Goal: Transaction & Acquisition: Subscribe to service/newsletter

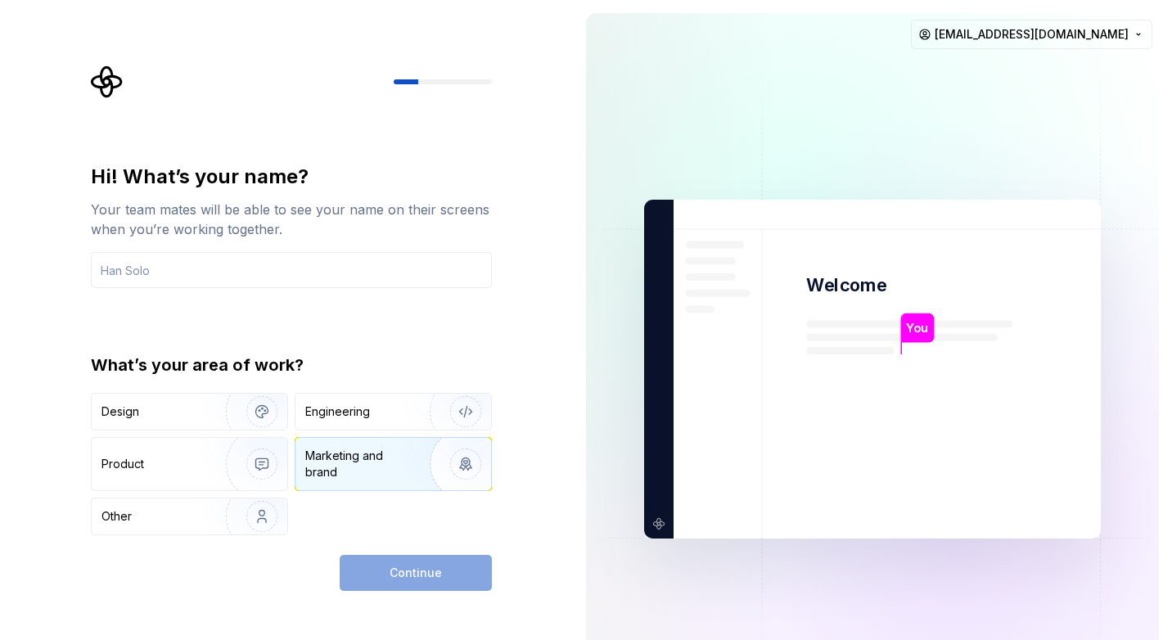
click at [373, 462] on div "Marketing and brand" at bounding box center [360, 464] width 110 height 33
click at [326, 419] on div "Engineering" at bounding box center [337, 411] width 65 height 16
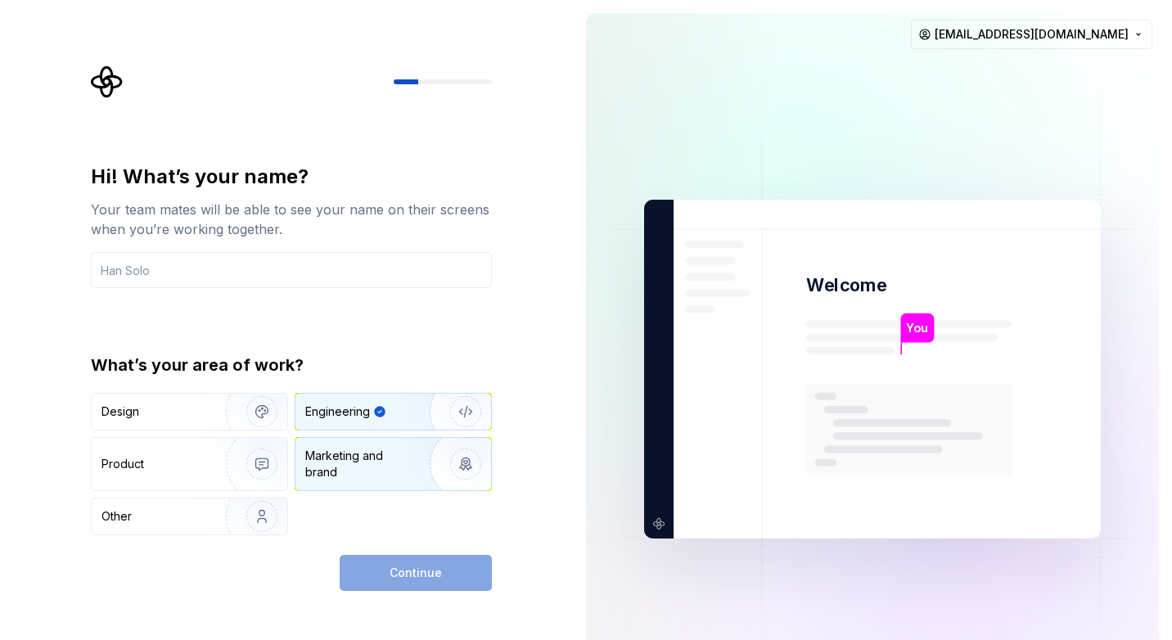
click at [343, 477] on div "Marketing and brand" at bounding box center [360, 464] width 110 height 33
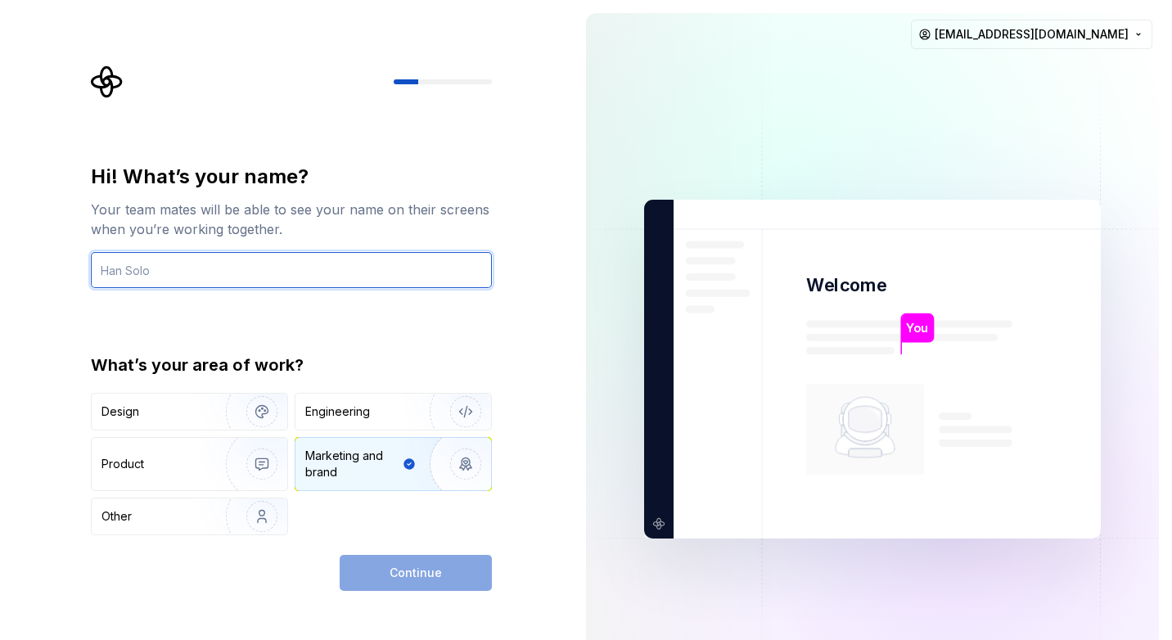
click at [383, 274] on input "text" at bounding box center [291, 270] width 401 height 36
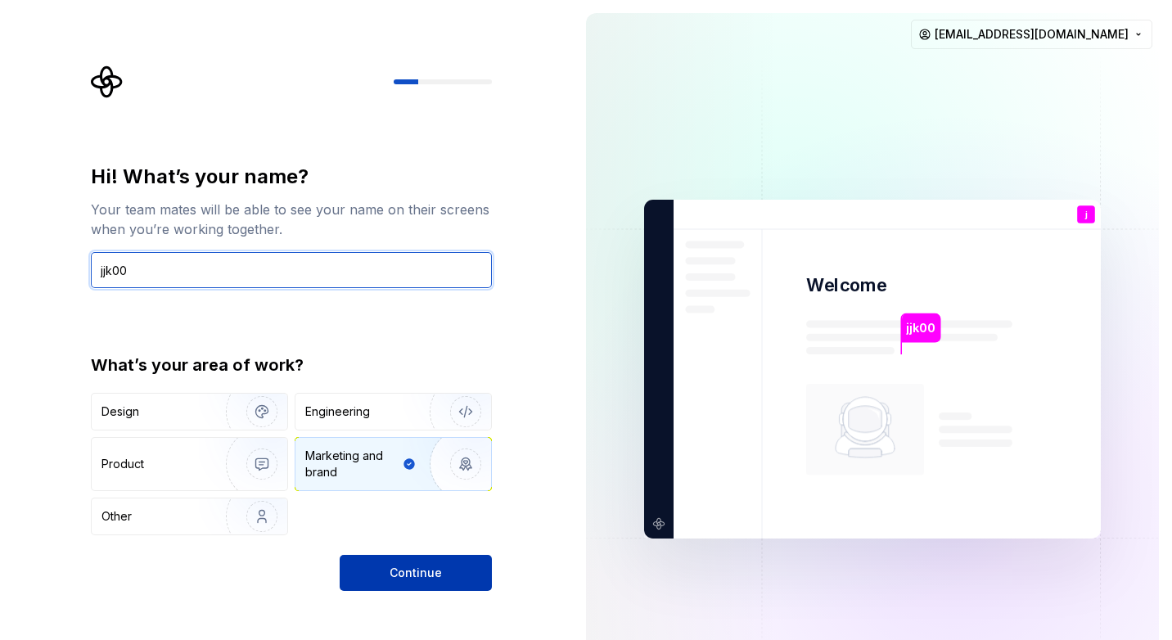
type input "jjk00"
click at [422, 567] on span "Continue" at bounding box center [416, 573] width 52 height 16
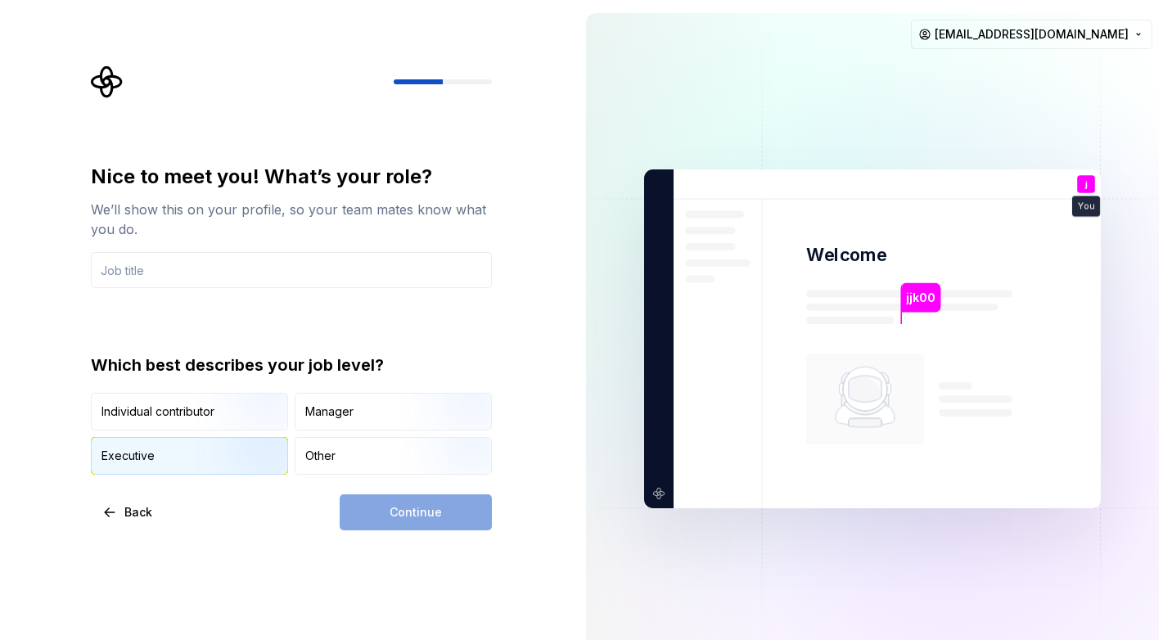
click at [241, 450] on img "button" at bounding box center [248, 477] width 105 height 110
click at [211, 407] on img "button" at bounding box center [248, 432] width 105 height 110
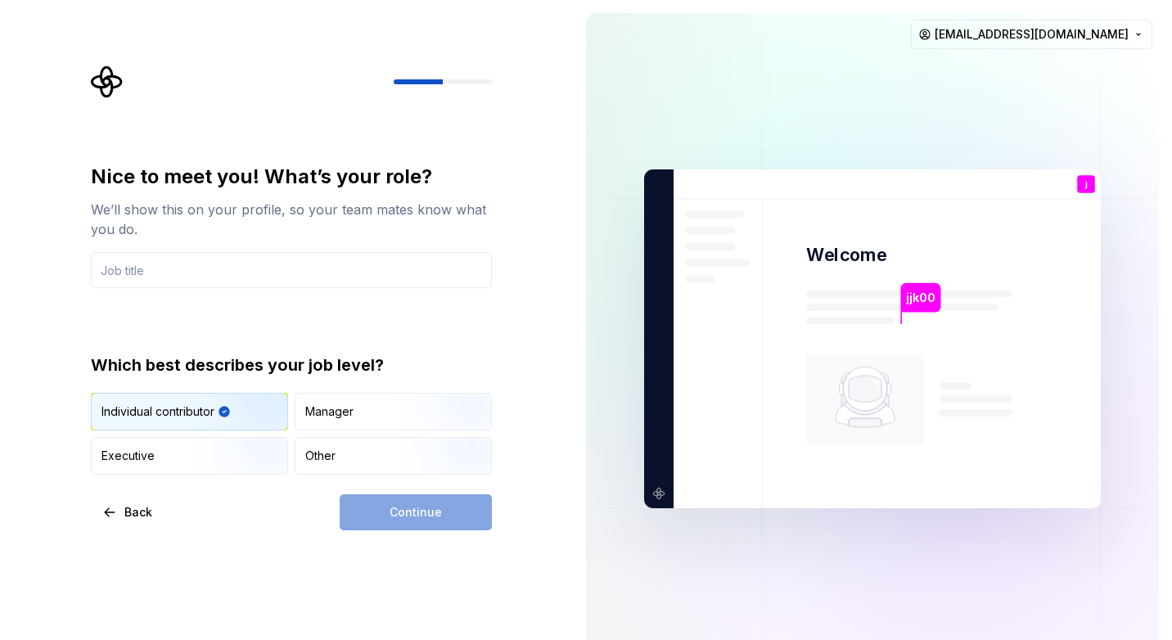
click at [389, 511] on div "Continue" at bounding box center [416, 512] width 152 height 36
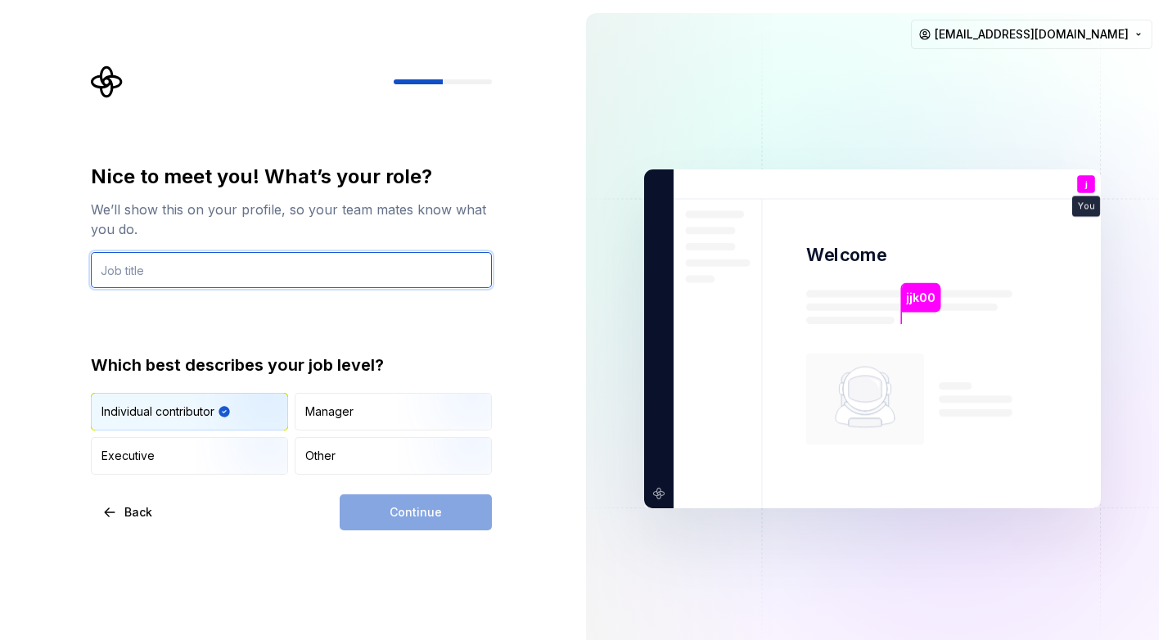
click at [308, 270] on input "text" at bounding box center [291, 270] width 401 height 36
type input "construction"
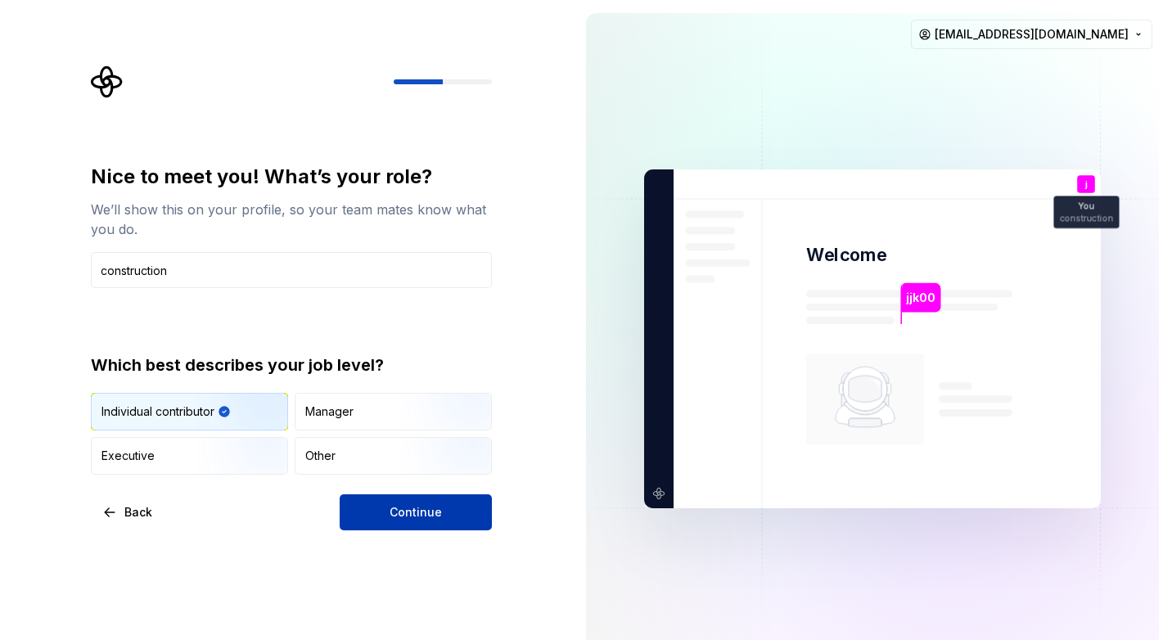
click at [391, 501] on button "Continue" at bounding box center [416, 512] width 152 height 36
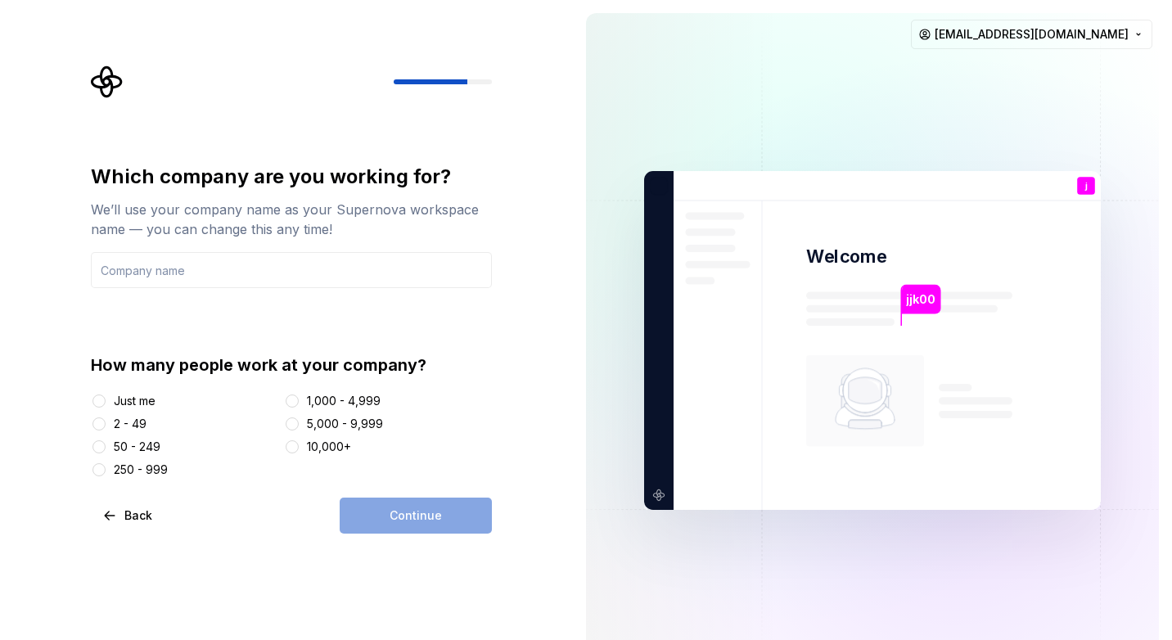
click at [138, 397] on div "Just me" at bounding box center [135, 401] width 42 height 16
click at [106, 397] on button "Just me" at bounding box center [98, 400] width 13 height 13
click at [130, 428] on div "2 - 49" at bounding box center [130, 424] width 33 height 16
click at [106, 428] on button "2 - 49" at bounding box center [98, 423] width 13 height 13
click at [223, 279] on input "text" at bounding box center [291, 270] width 401 height 36
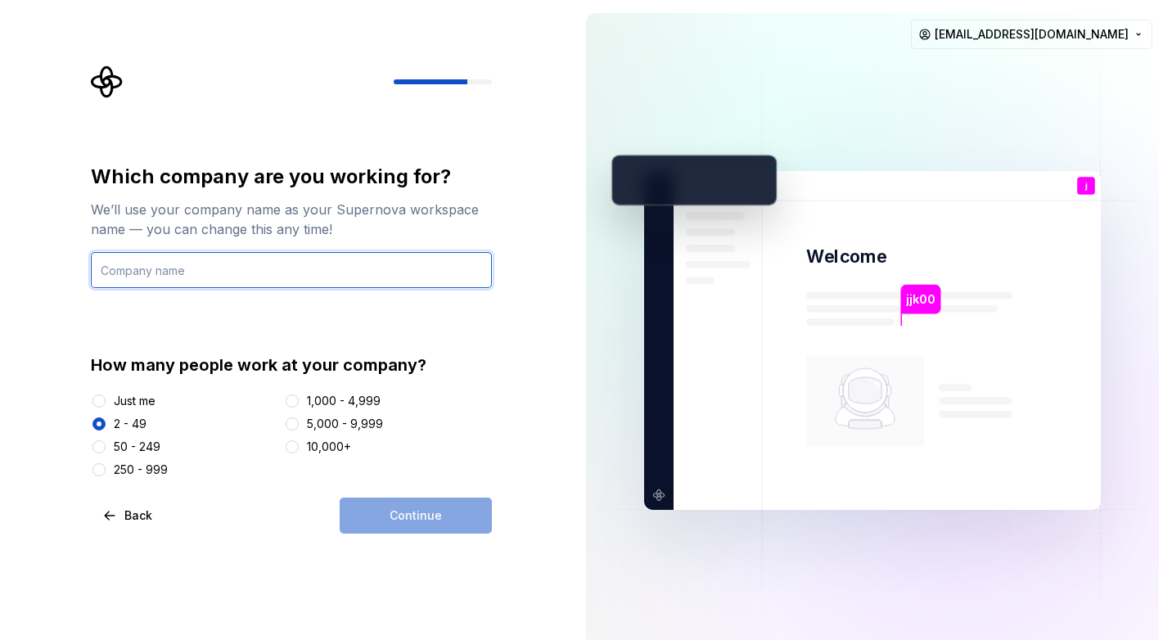
type input "[PERSON_NAME] Structures"
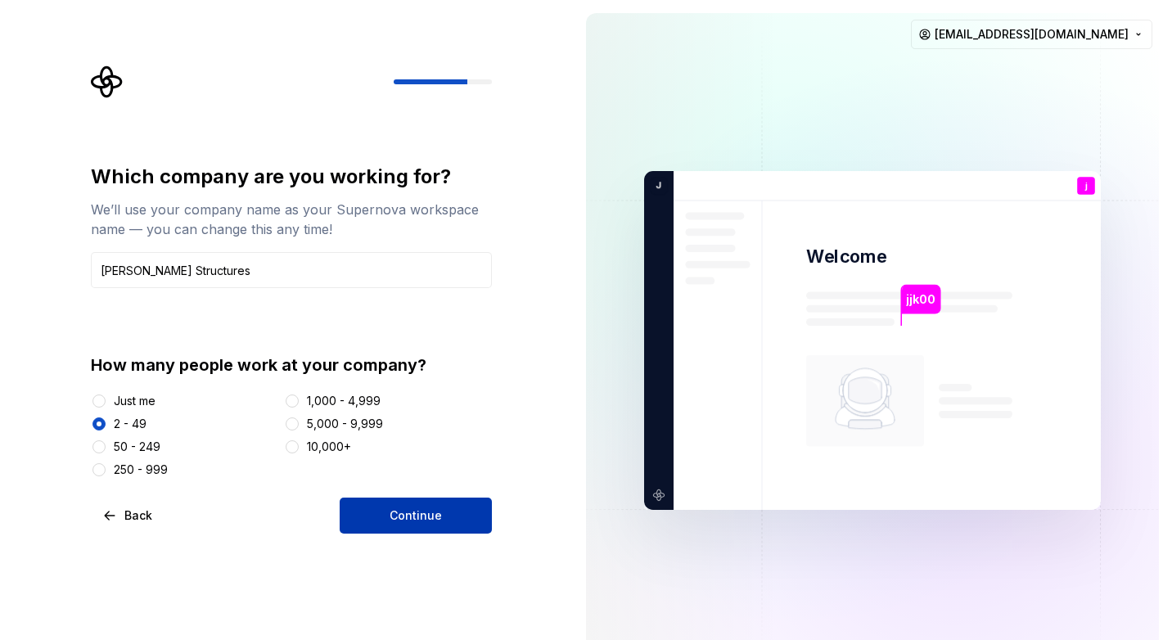
click at [406, 519] on span "Continue" at bounding box center [416, 515] width 52 height 16
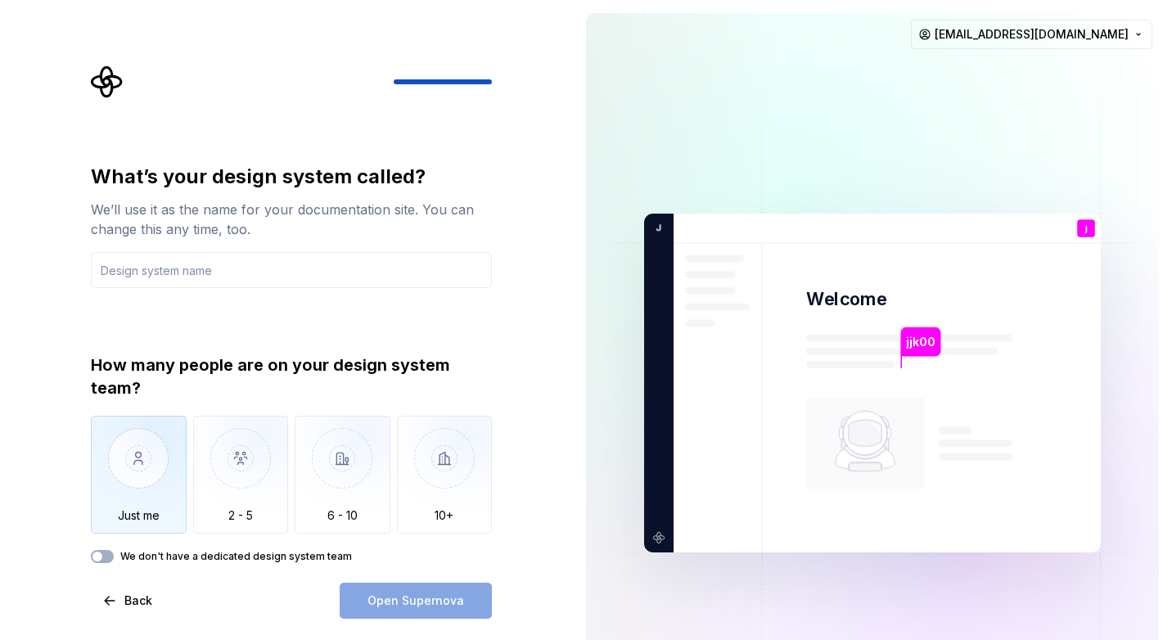
click at [135, 485] on img "button" at bounding box center [139, 471] width 96 height 110
click at [277, 270] on input "text" at bounding box center [291, 270] width 401 height 36
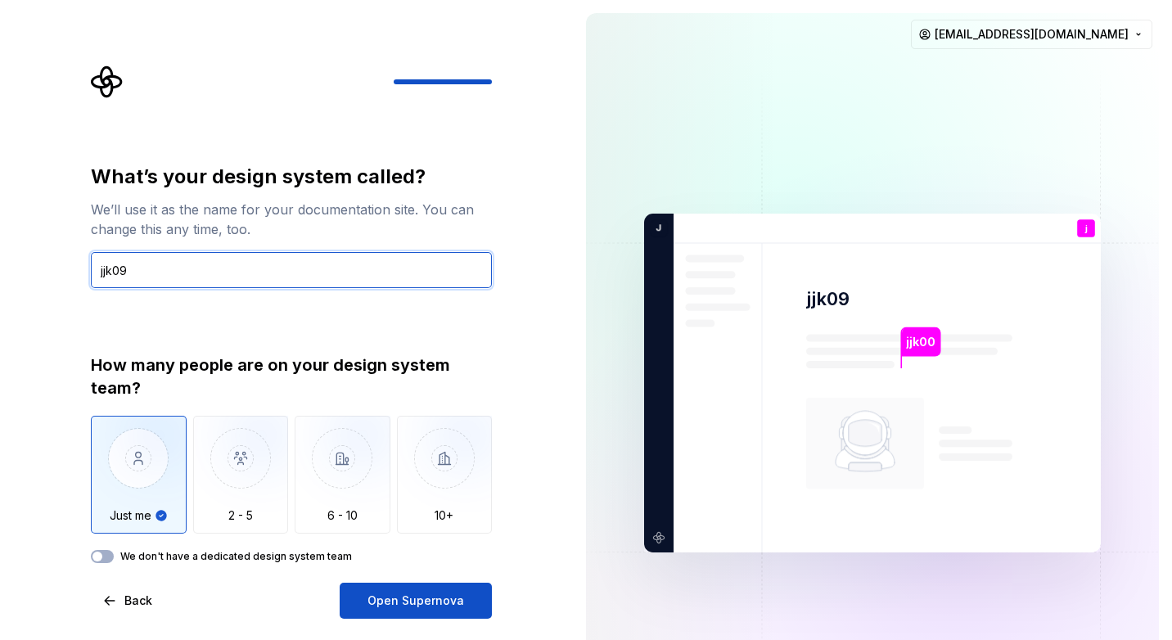
click at [285, 259] on input "jjk09" at bounding box center [291, 270] width 401 height 36
type input "nyc00"
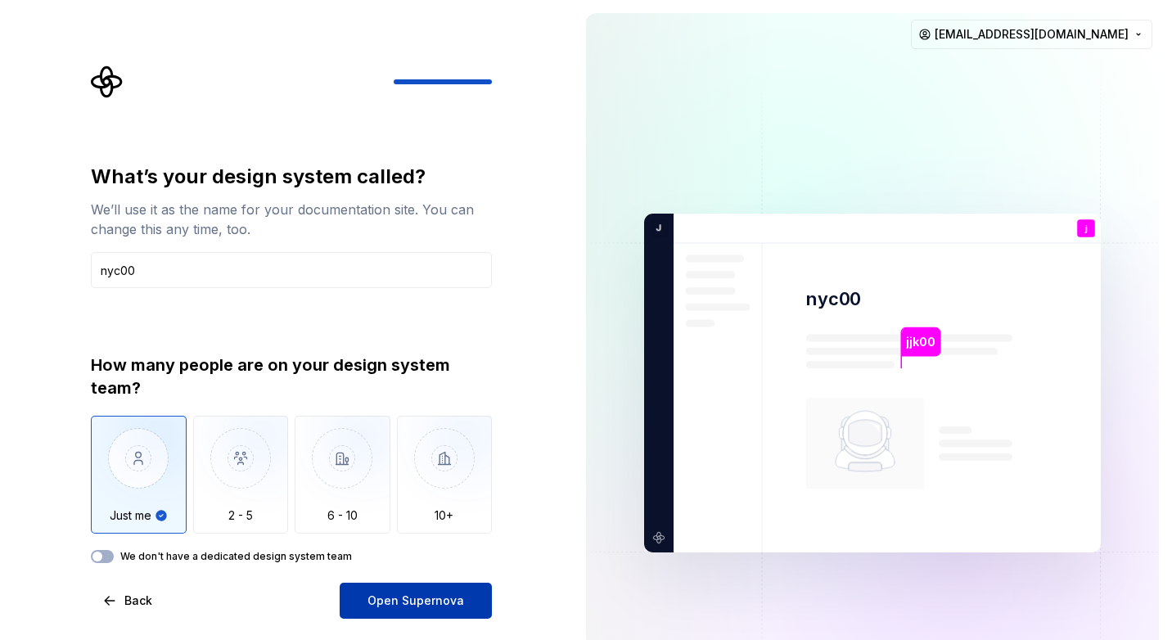
click at [437, 606] on span "Open Supernova" at bounding box center [415, 601] width 97 height 16
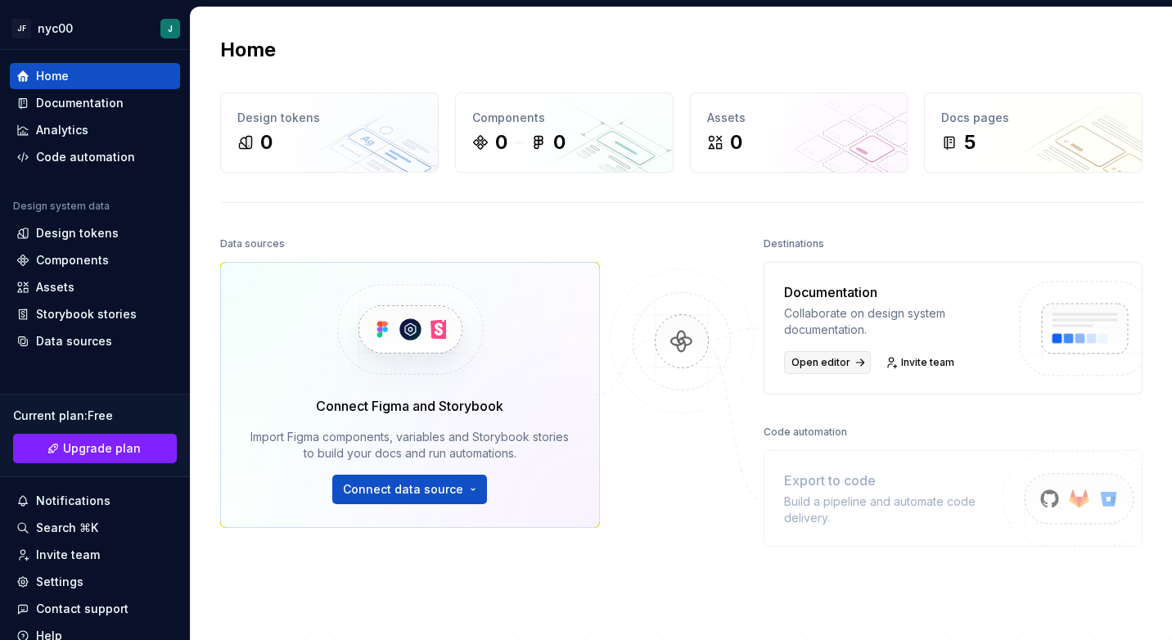
click at [836, 361] on span "Open editor" at bounding box center [820, 362] width 59 height 13
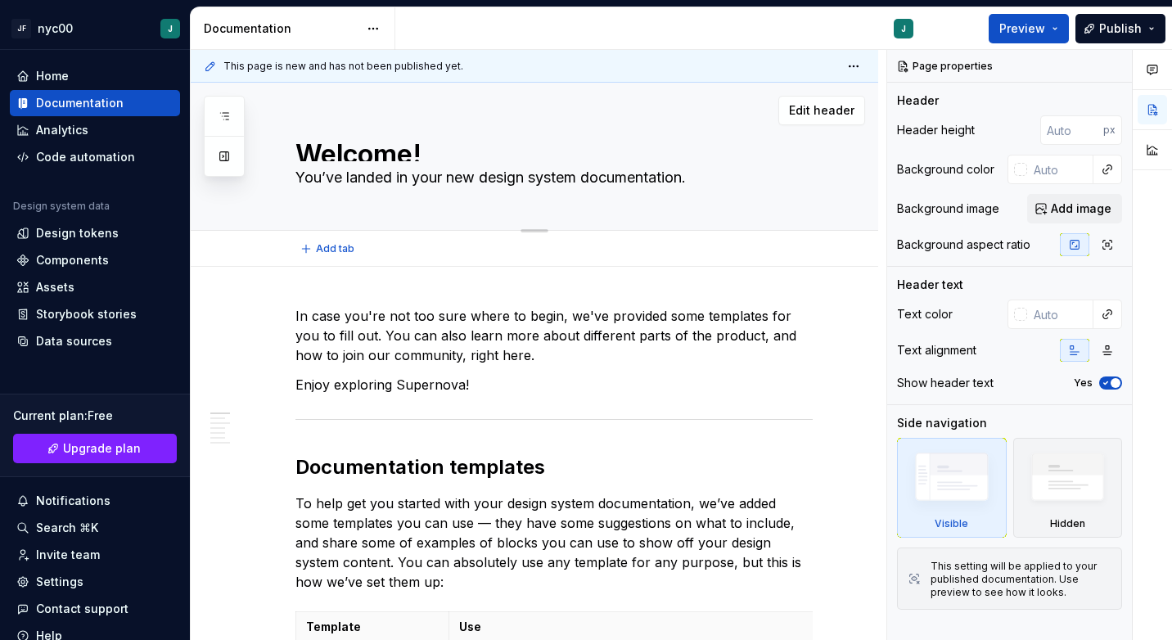
click at [722, 197] on div "Welcome! You’ve landed in your new design system documentation." at bounding box center [553, 156] width 517 height 147
click at [659, 187] on textarea "You’ve landed in your new design system documentation." at bounding box center [550, 178] width 517 height 26
click at [653, 179] on textarea "You’ve landed in your new design system documentation." at bounding box center [550, 178] width 517 height 26
click at [1021, 29] on span "Preview" at bounding box center [1022, 28] width 46 height 16
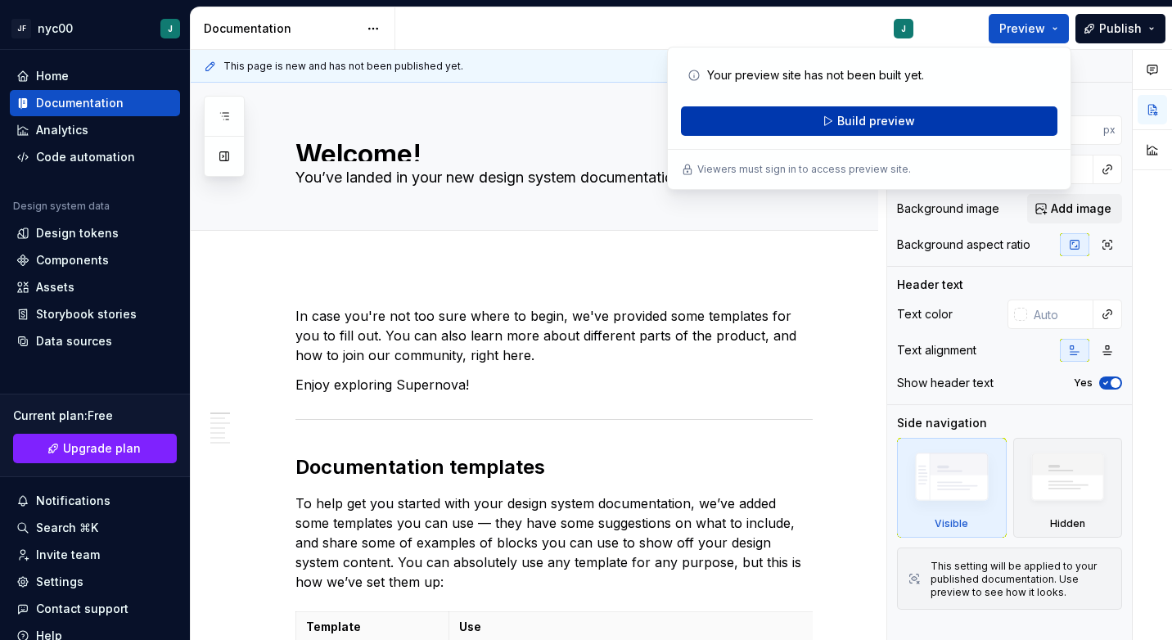
click at [878, 130] on button "Build preview" at bounding box center [869, 120] width 376 height 29
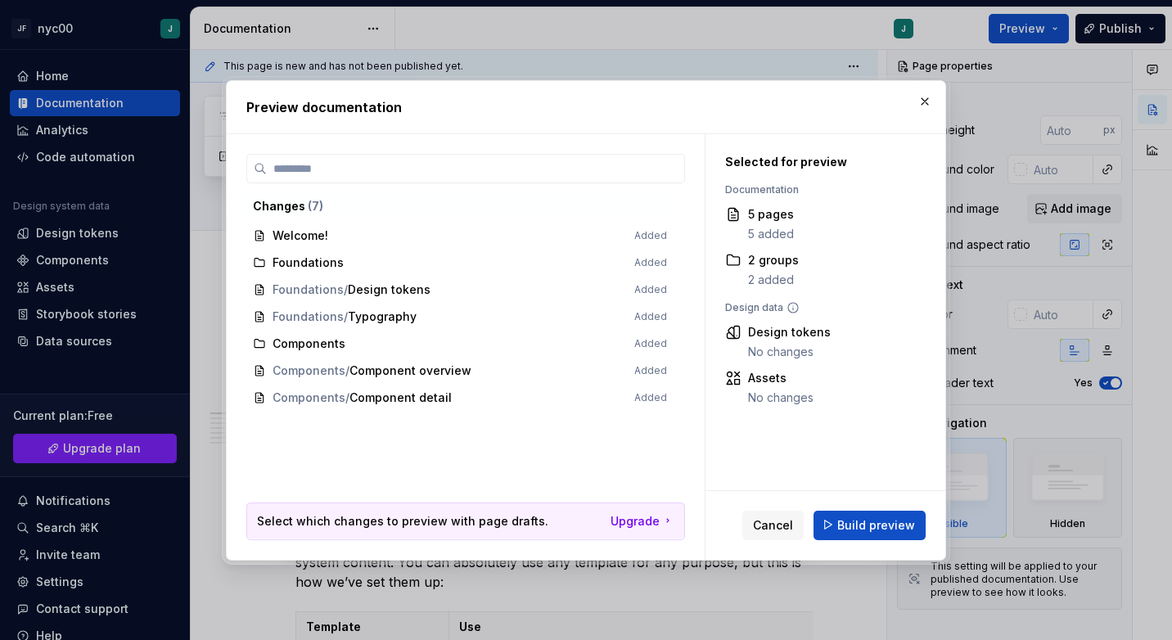
click at [781, 211] on div "5 pages" at bounding box center [771, 214] width 46 height 16
click at [306, 235] on span "Welcome! Added" at bounding box center [459, 236] width 427 height 27
click at [846, 530] on span "Build preview" at bounding box center [876, 524] width 78 height 16
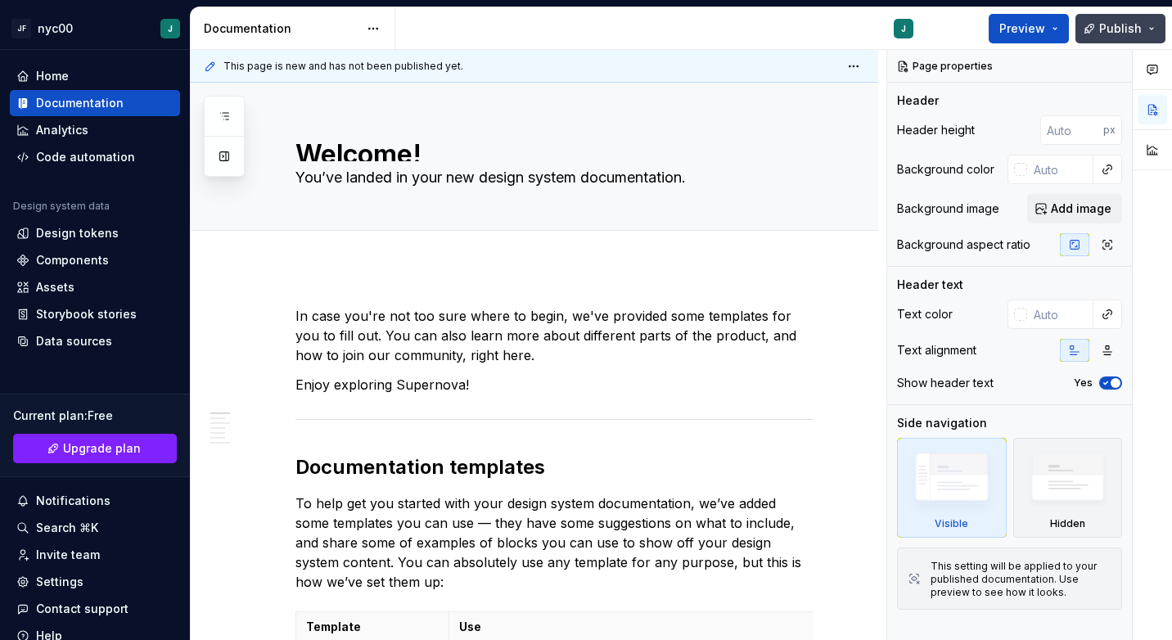
click at [1143, 25] on button "Publish" at bounding box center [1120, 28] width 90 height 29
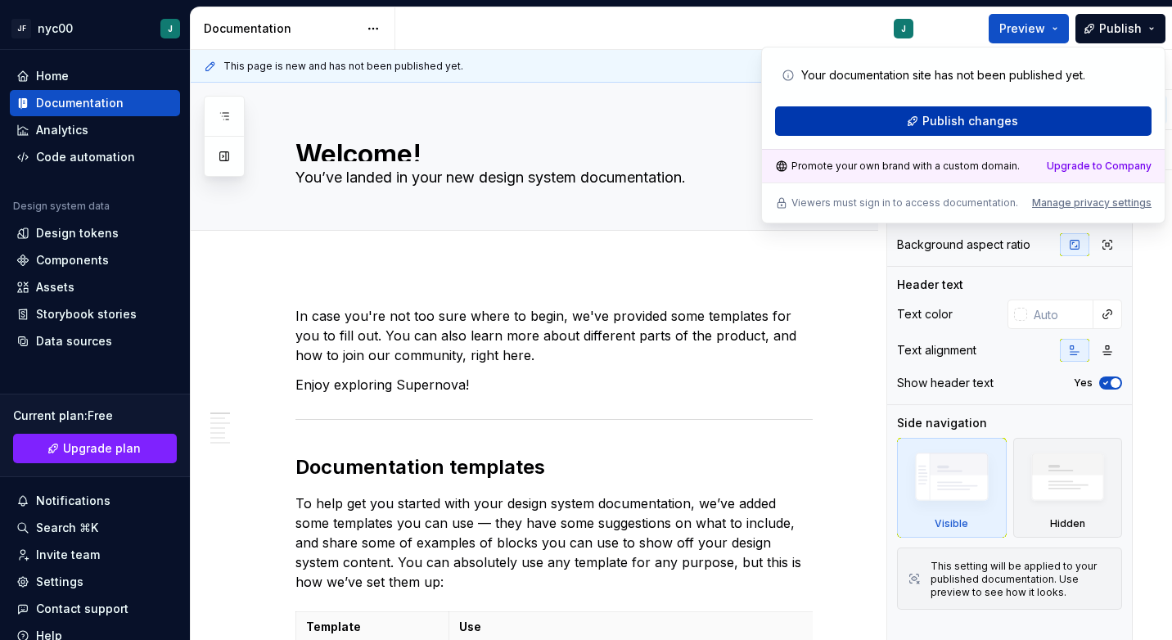
click at [998, 118] on span "Publish changes" at bounding box center [970, 121] width 96 height 16
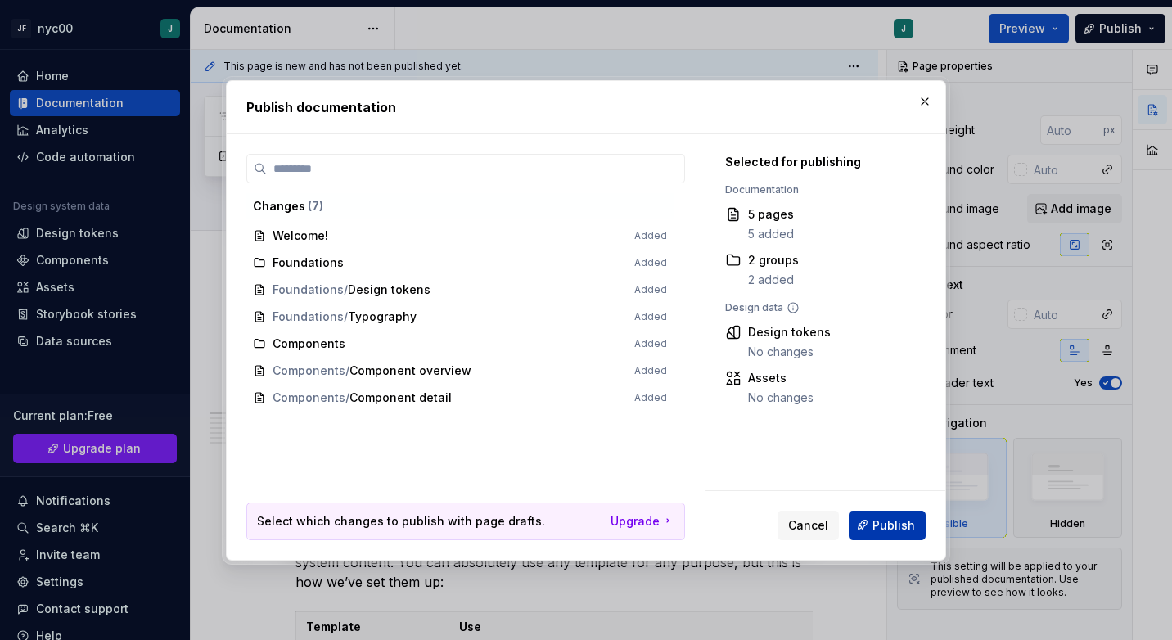
click at [902, 523] on span "Publish" at bounding box center [893, 524] width 43 height 16
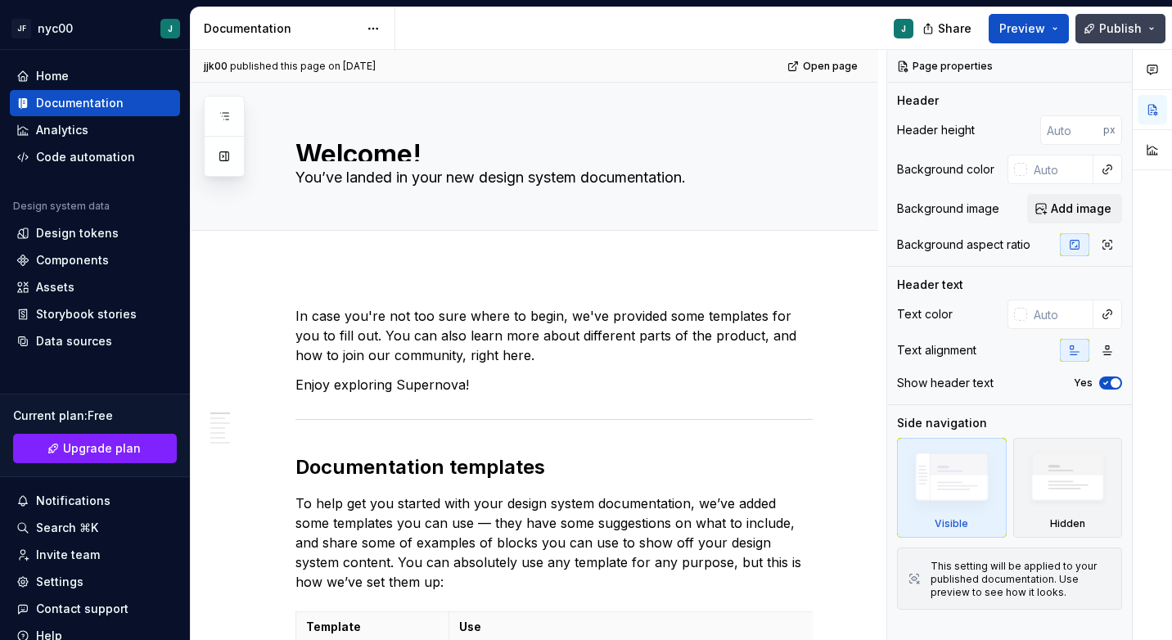
click at [1149, 33] on button "Publish" at bounding box center [1120, 28] width 90 height 29
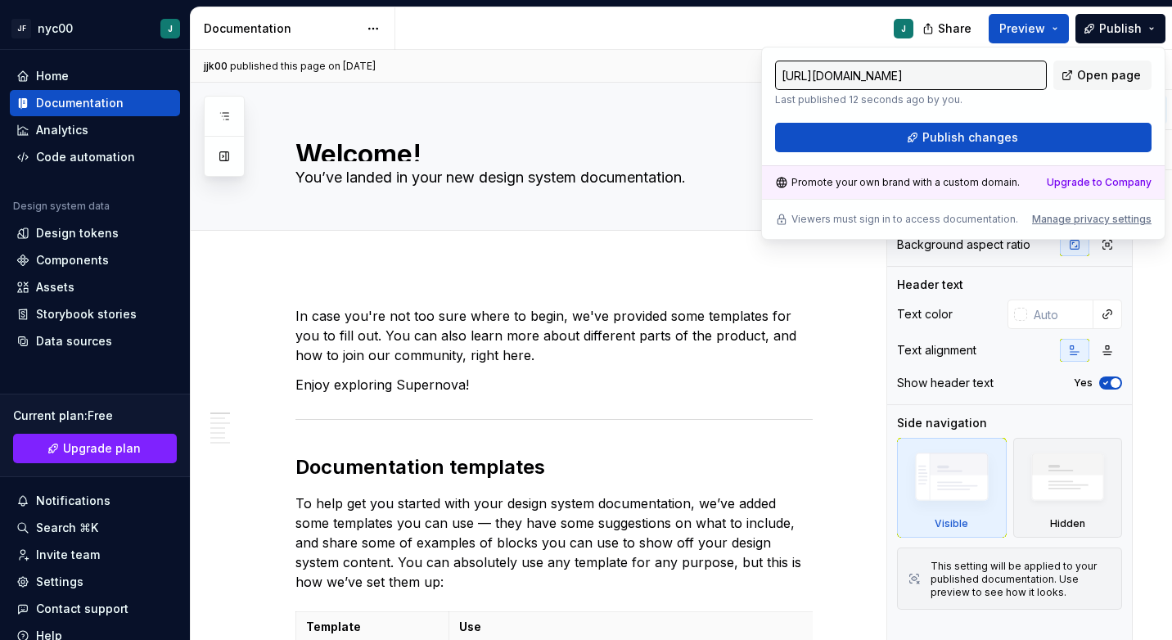
drag, startPoint x: 1149, startPoint y: 33, endPoint x: 959, endPoint y: 70, distance: 193.4
click at [959, 70] on input "[URL][DOMAIN_NAME]" at bounding box center [911, 75] width 272 height 29
click at [1072, 73] on link "Open page" at bounding box center [1102, 75] width 98 height 29
click at [575, 248] on div "Add tab" at bounding box center [553, 248] width 517 height 23
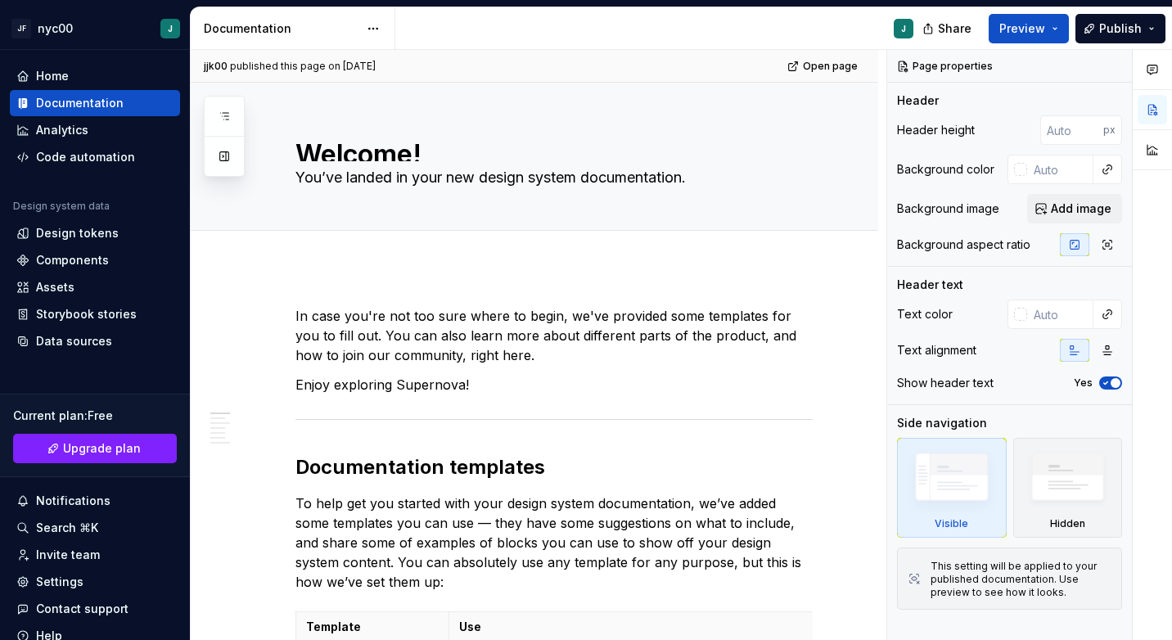
type textarea "*"
click at [347, 249] on span "Add tab" at bounding box center [335, 248] width 38 height 13
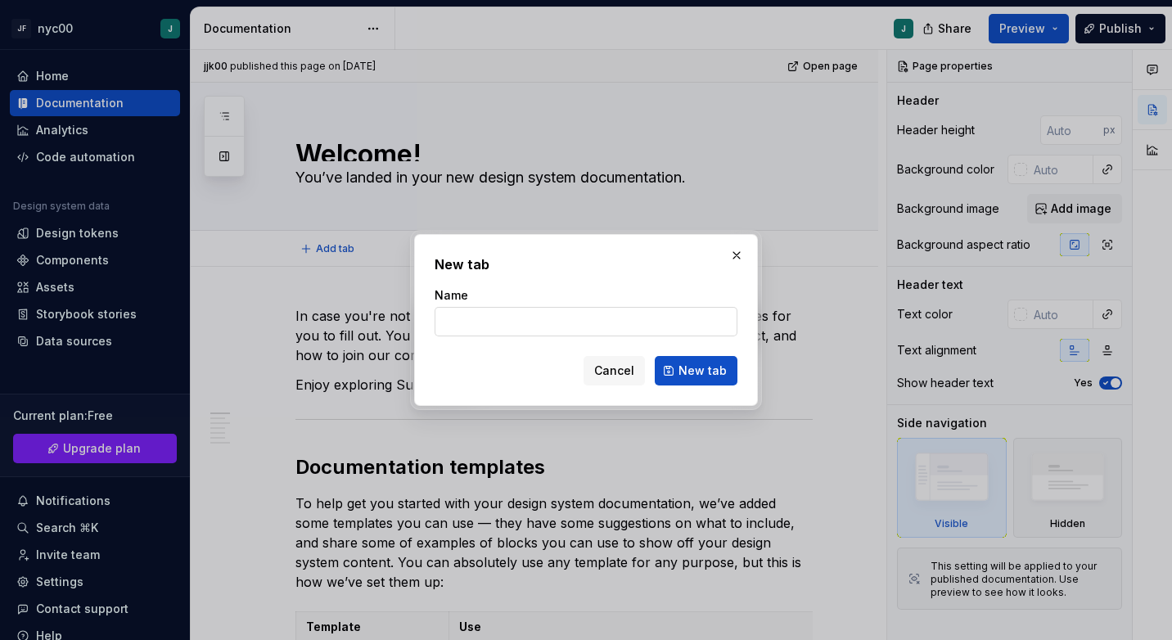
click at [503, 314] on input "Name" at bounding box center [586, 321] width 303 height 29
type input "new document"
click at [712, 371] on span "New tab" at bounding box center [702, 371] width 48 height 16
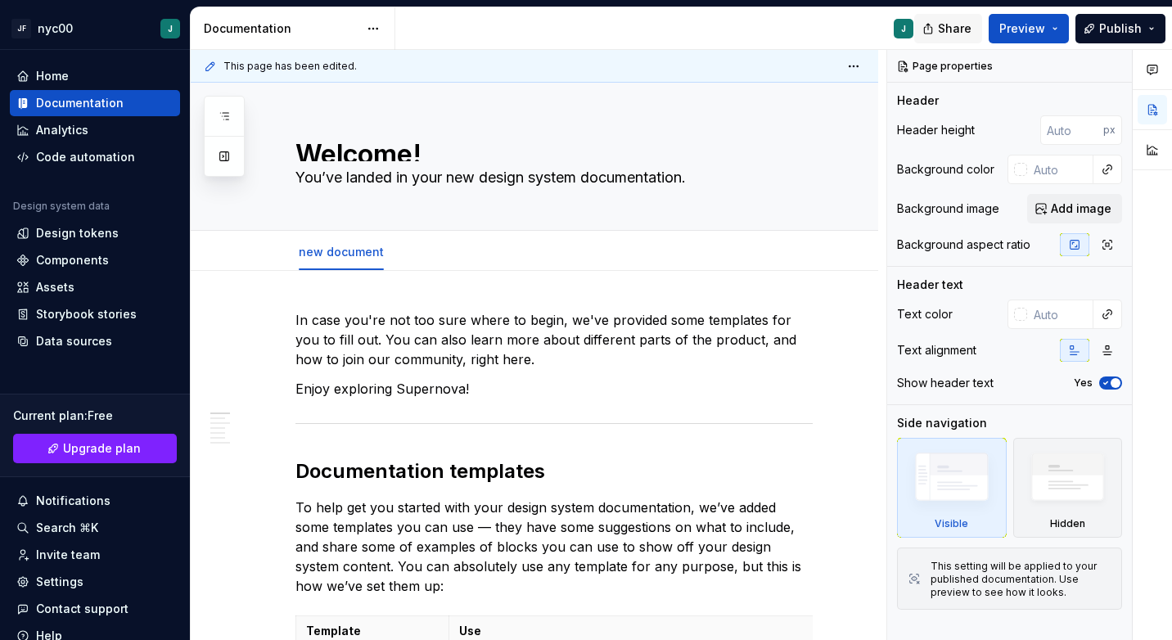
click at [944, 25] on span "Share" at bounding box center [955, 28] width 34 height 16
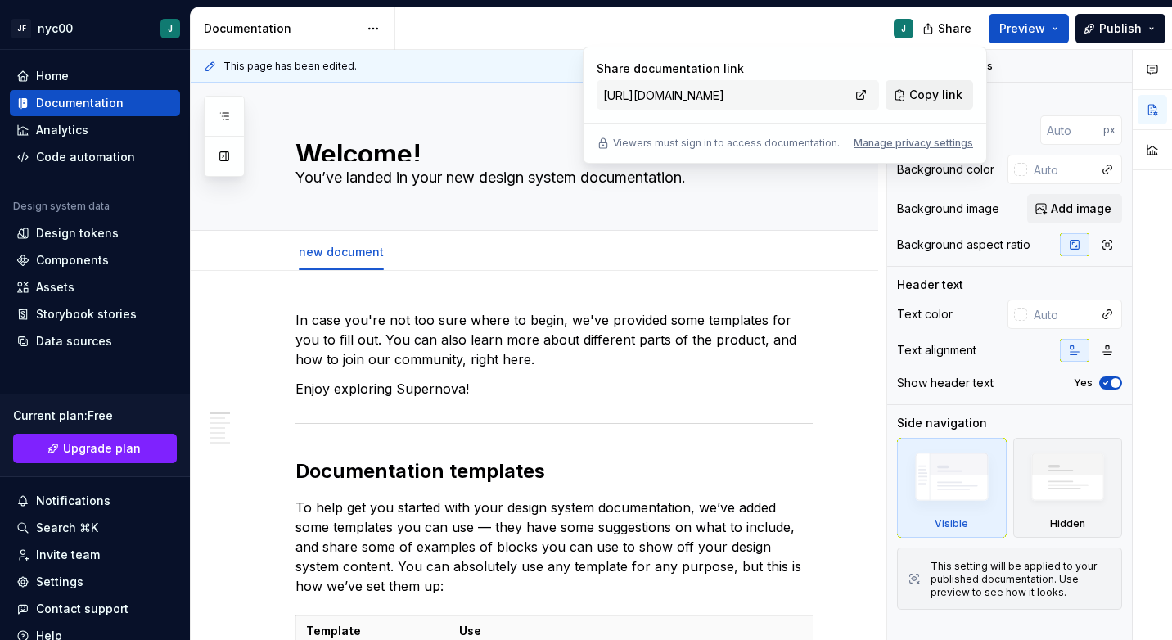
drag, startPoint x: 944, startPoint y: 25, endPoint x: 913, endPoint y: 92, distance: 73.6
click at [913, 92] on span "Copy link" at bounding box center [935, 95] width 53 height 16
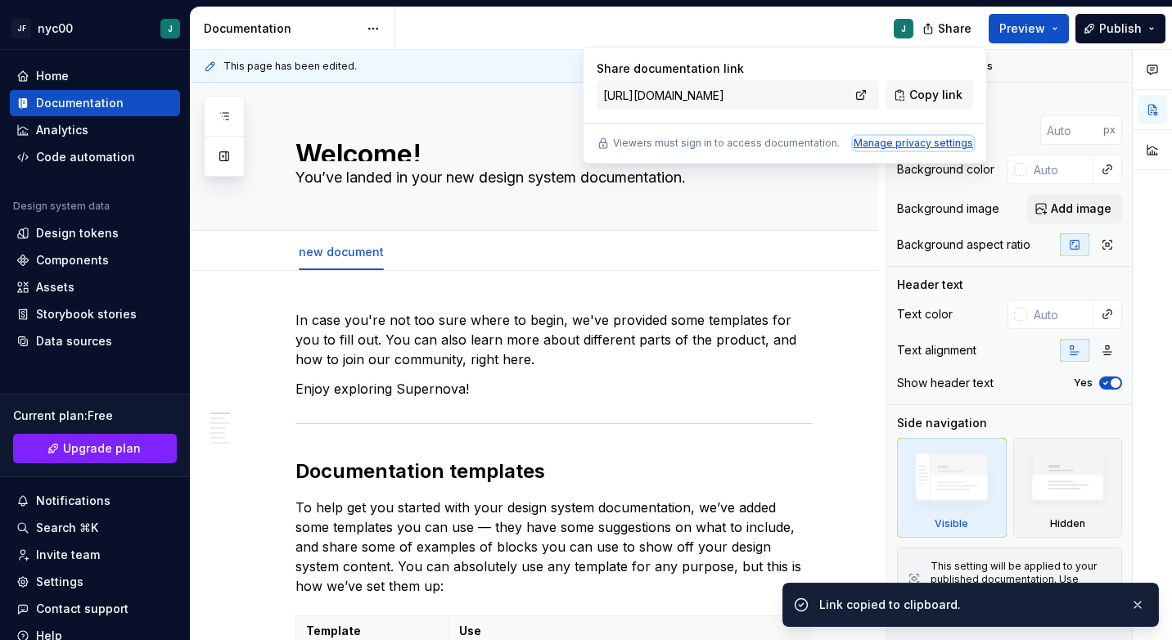
click at [868, 142] on div "Manage privacy settings" at bounding box center [913, 143] width 119 height 13
type textarea "*"
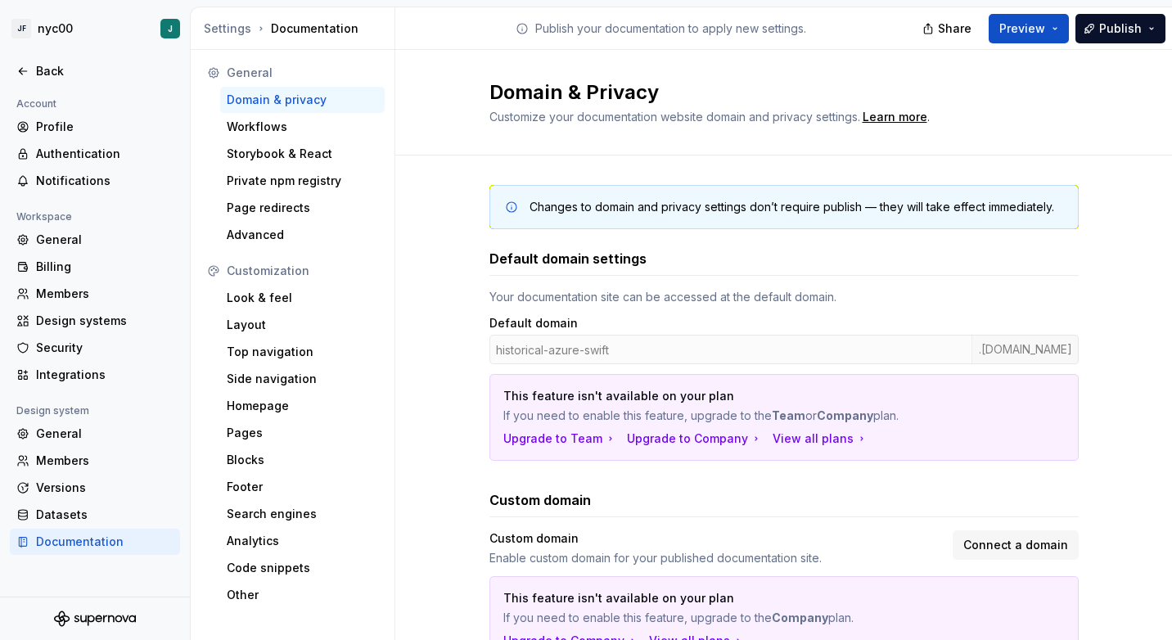
click at [851, 300] on div "Your documentation site can be accessed at the default domain." at bounding box center [783, 297] width 589 height 16
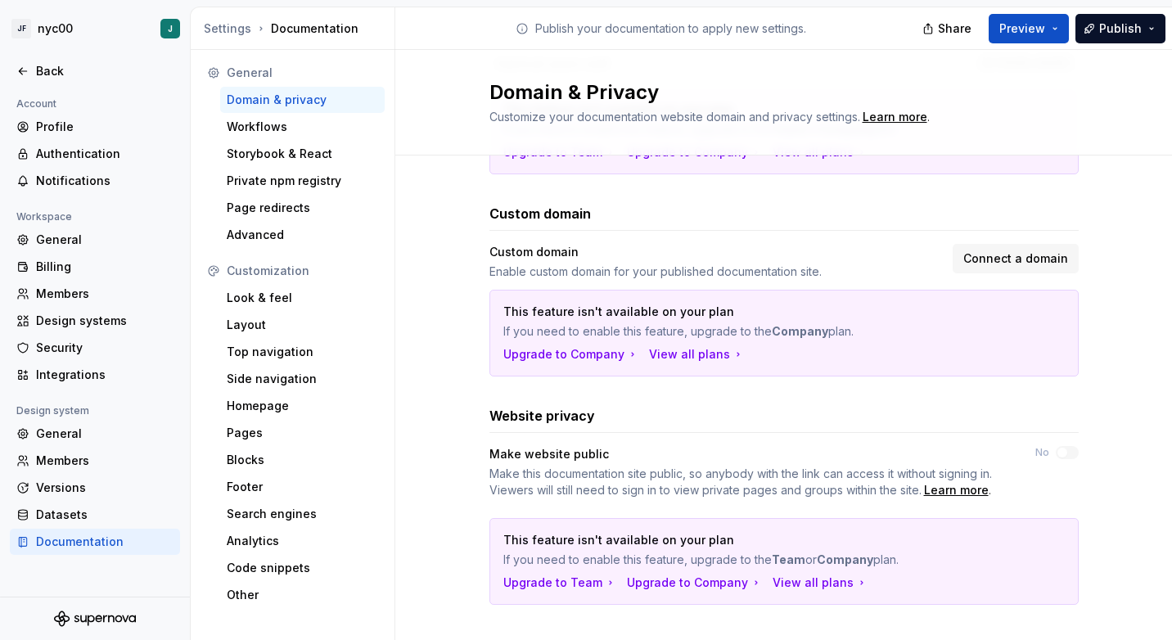
scroll to position [306, 0]
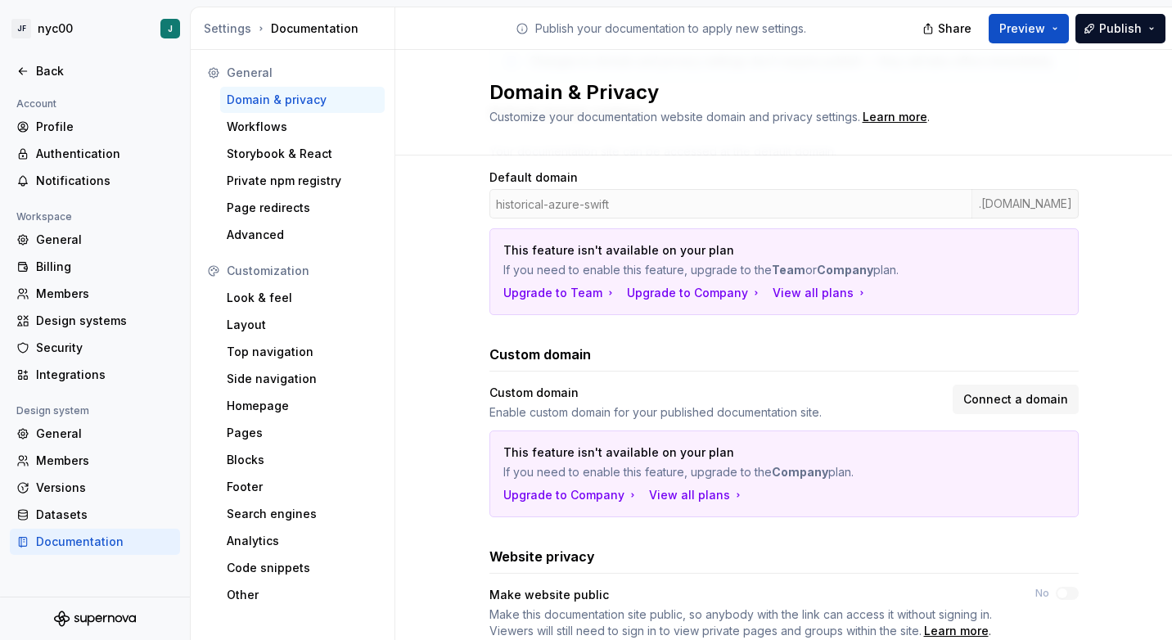
scroll to position [306, 0]
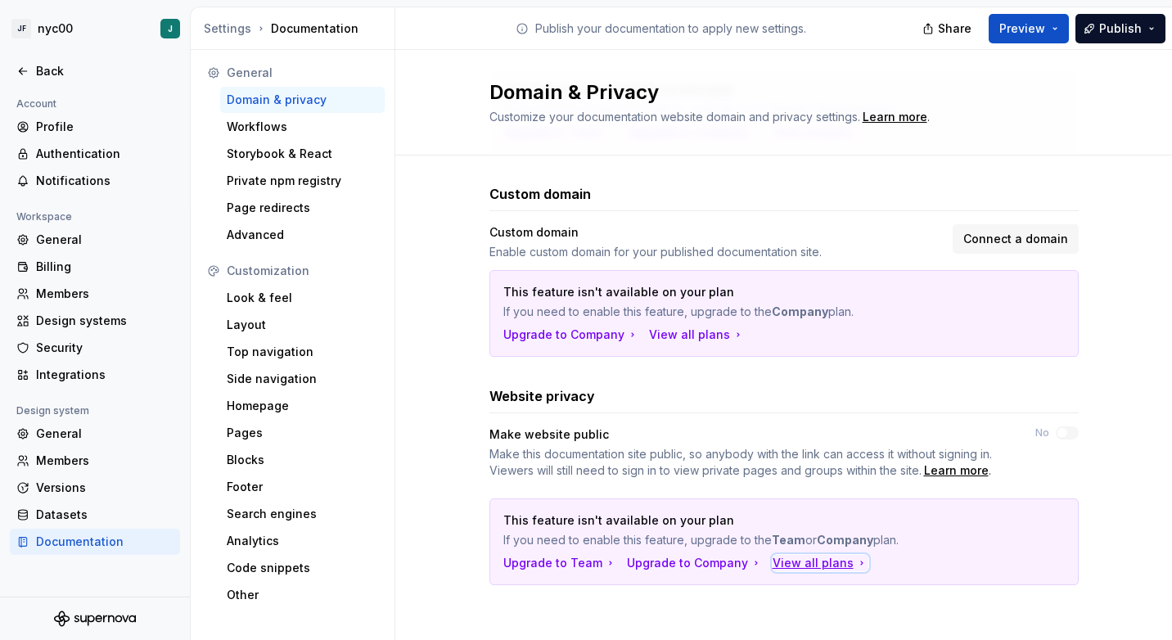
click at [796, 564] on div "View all plans" at bounding box center [821, 563] width 96 height 16
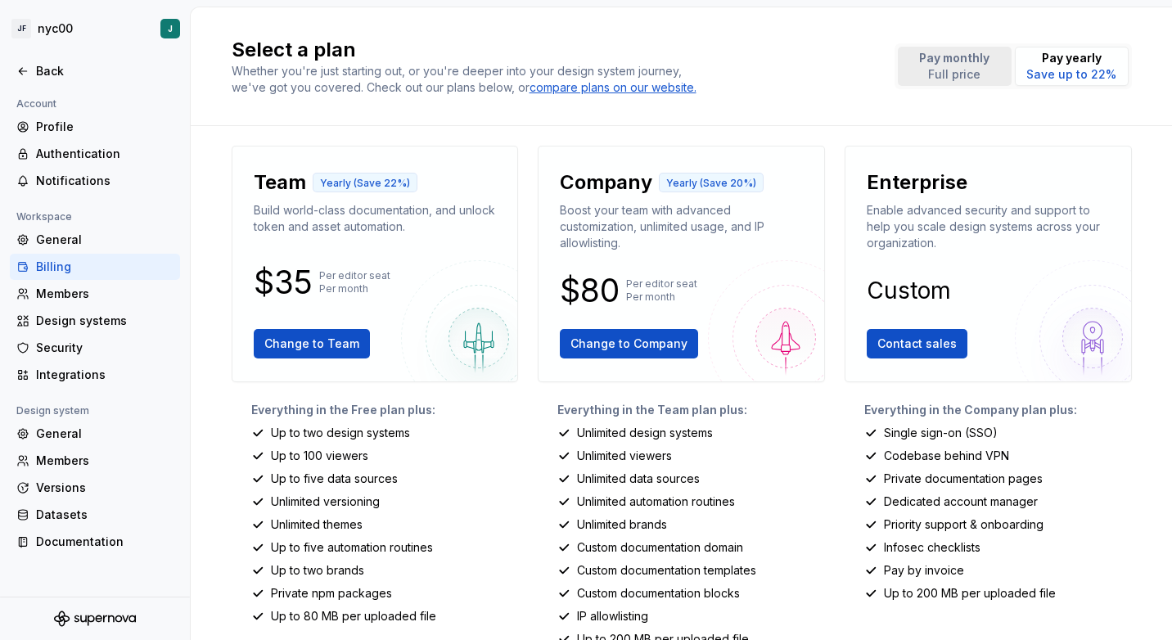
click at [971, 56] on p "Pay monthly" at bounding box center [954, 58] width 70 height 16
